Goal: Download file/media

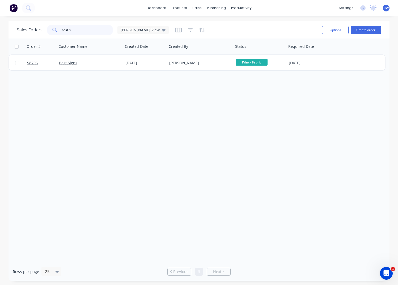
drag, startPoint x: 76, startPoint y: 31, endPoint x: 49, endPoint y: 28, distance: 27.2
click at [62, 28] on input "best s" at bounding box center [88, 30] width 52 height 11
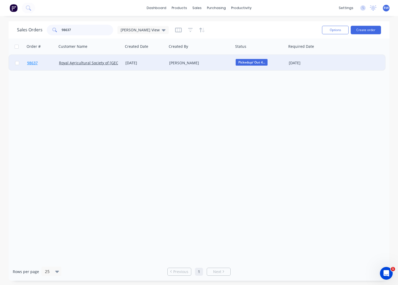
type input "98637"
click at [31, 63] on span "98637" at bounding box center [32, 62] width 11 height 5
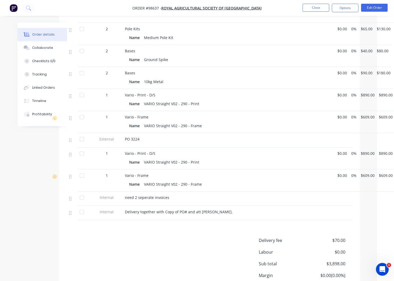
scroll to position [251, 17]
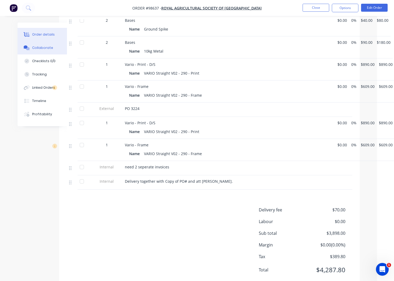
click at [41, 47] on div "Collaborate" at bounding box center [42, 47] width 21 height 5
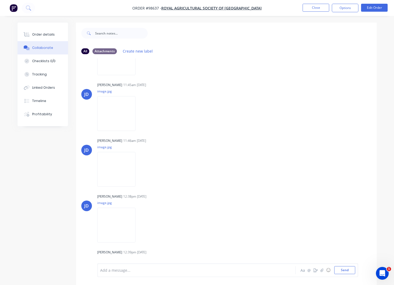
scroll to position [207, 0]
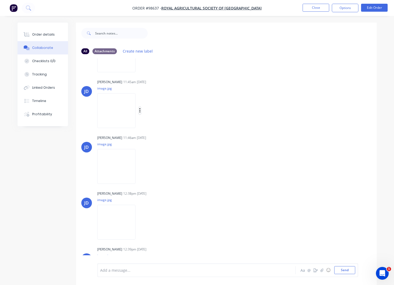
click at [141, 110] on icon "button" at bounding box center [140, 111] width 2 height 6
click at [168, 124] on button "Download" at bounding box center [175, 125] width 60 height 12
click at [140, 167] on icon "button" at bounding box center [139, 166] width 1 height 5
click at [164, 180] on button "Download" at bounding box center [175, 181] width 60 height 12
click at [140, 221] on icon "button" at bounding box center [139, 222] width 1 height 5
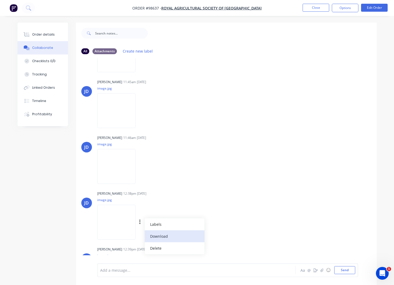
drag, startPoint x: 161, startPoint y: 237, endPoint x: 160, endPoint y: 235, distance: 2.8
click at [161, 237] on button "Download" at bounding box center [175, 236] width 60 height 12
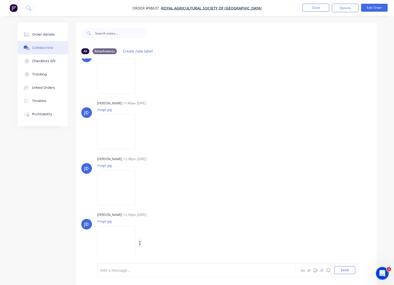
drag, startPoint x: 141, startPoint y: 244, endPoint x: 145, endPoint y: 245, distance: 4.2
click at [141, 244] on icon "button" at bounding box center [140, 243] width 2 height 6
click at [155, 244] on button "Download" at bounding box center [175, 244] width 60 height 12
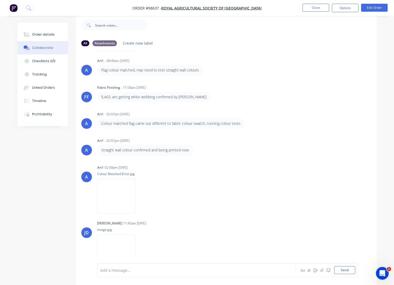
scroll to position [57, 0]
click at [314, 8] on button "Close" at bounding box center [316, 8] width 27 height 8
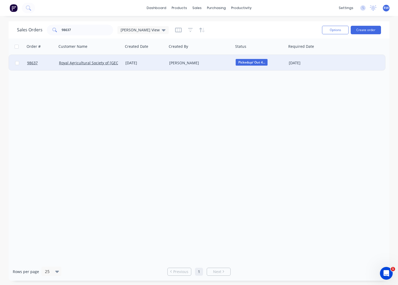
click at [18, 63] on input "checkbox" at bounding box center [17, 63] width 4 height 4
checkbox input "true"
click at [330, 30] on button "Options" at bounding box center [335, 30] width 27 height 9
click at [314, 53] on div "Archive" at bounding box center [319, 54] width 49 height 8
click at [303, 55] on div "Archive" at bounding box center [319, 54] width 49 height 8
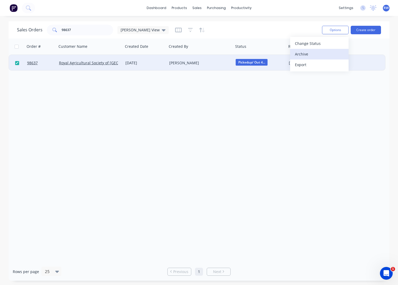
checkbox input "false"
